Goal: Find contact information: Find contact information

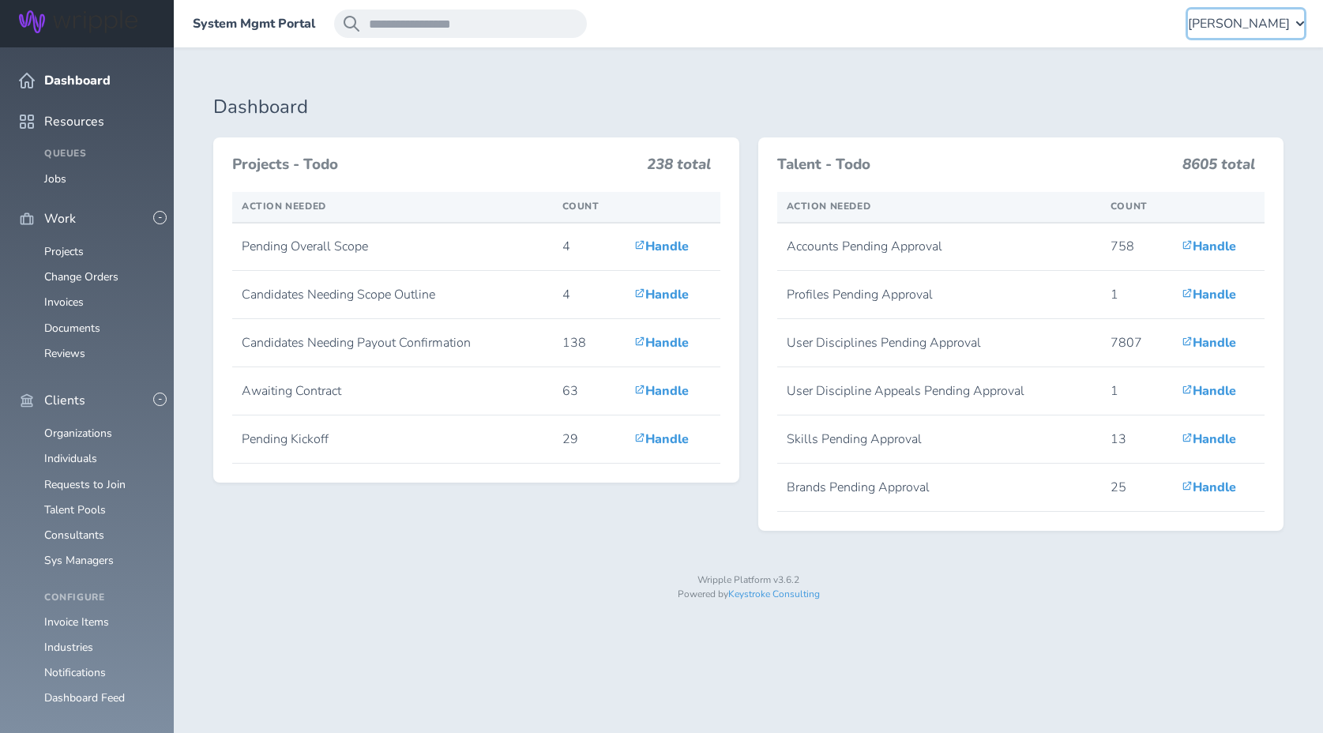
click at [1248, 33] on div "[PERSON_NAME]" at bounding box center [1246, 23] width 116 height 28
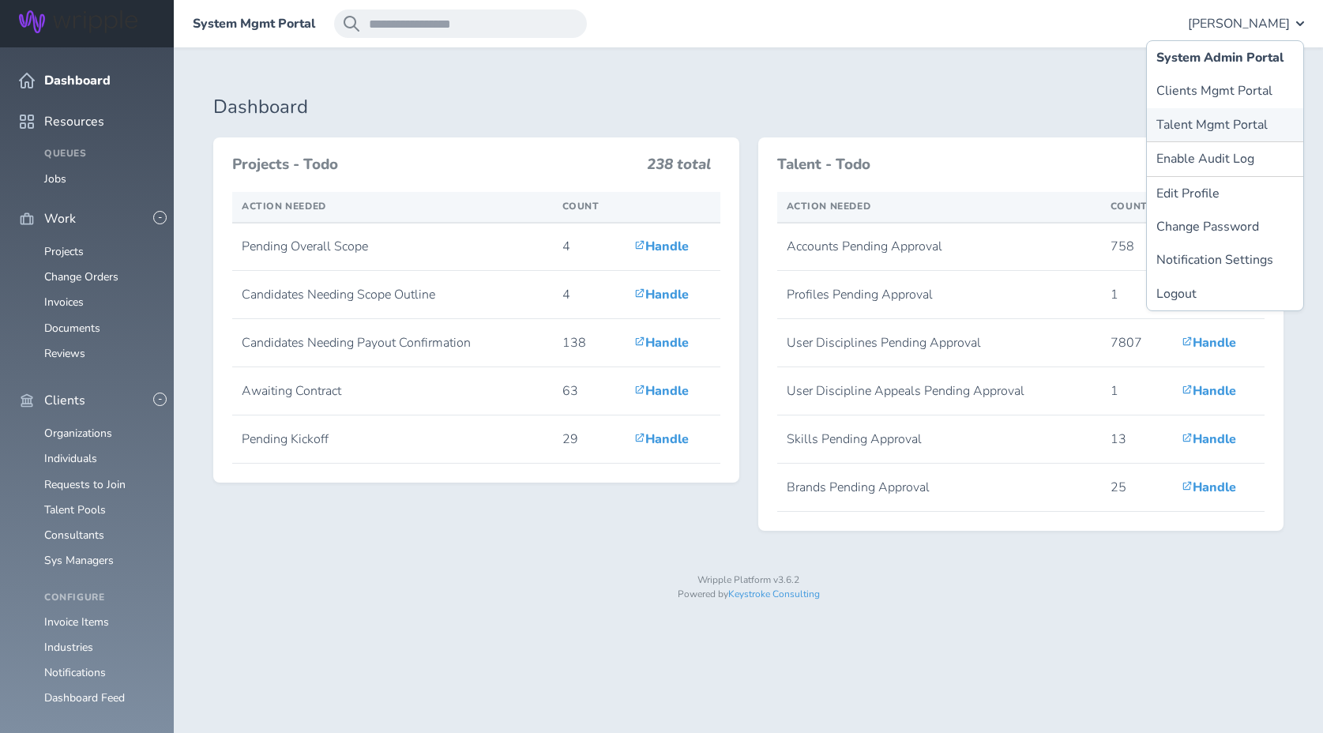
click at [1205, 131] on link "Talent Mgmt Portal" at bounding box center [1224, 124] width 156 height 33
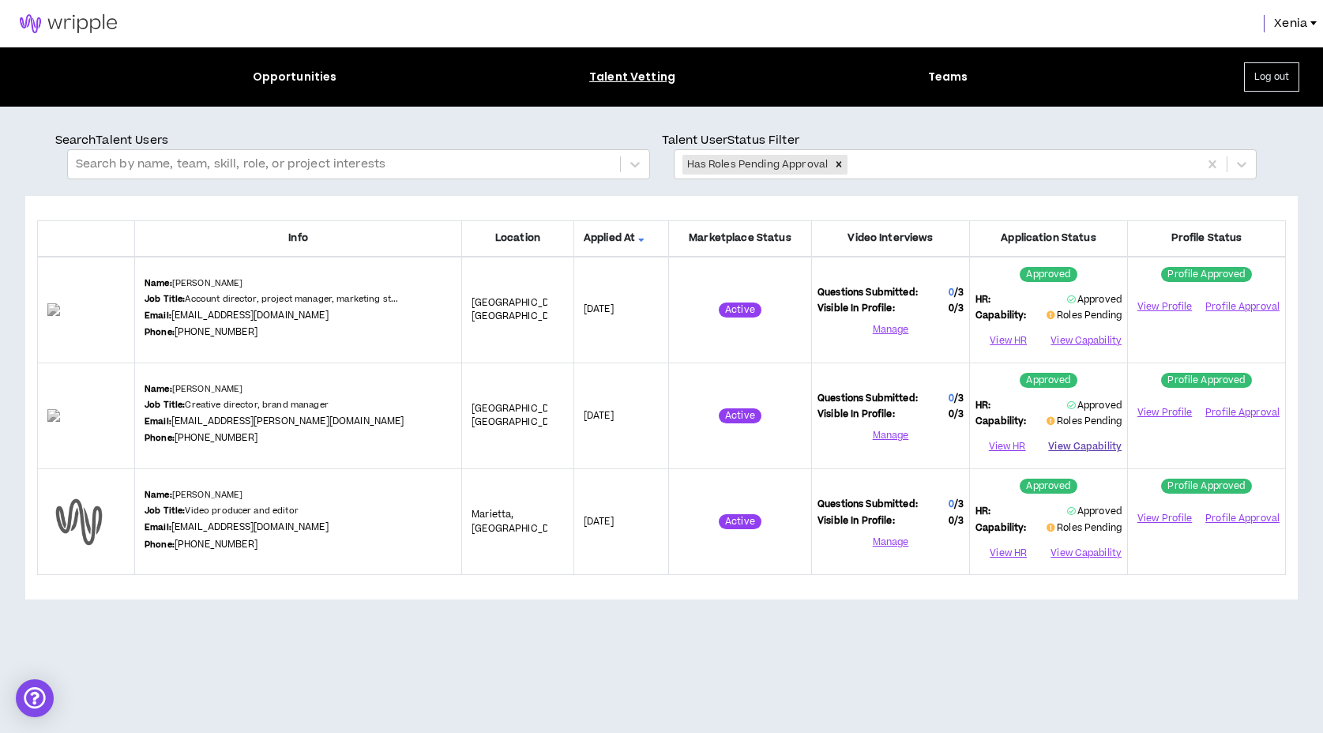
click at [1100, 447] on button "View Capability" at bounding box center [1084, 447] width 73 height 24
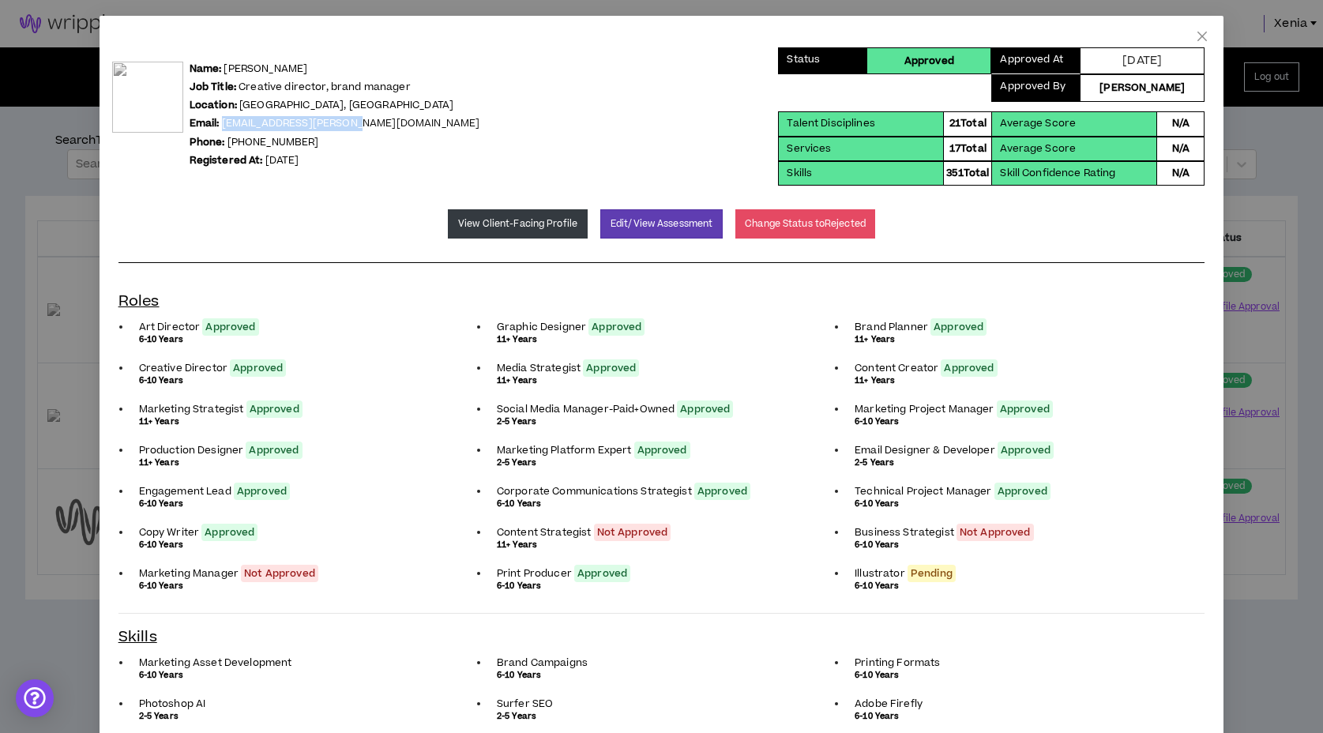
drag, startPoint x: 355, startPoint y: 122, endPoint x: 223, endPoint y: 125, distance: 132.7
click at [223, 125] on p "Email: [EMAIL_ADDRESS][PERSON_NAME][DOMAIN_NAME]" at bounding box center [334, 123] width 291 height 15
copy link "[EMAIL_ADDRESS][PERSON_NAME][DOMAIN_NAME]"
